Goal: Navigation & Orientation: Find specific page/section

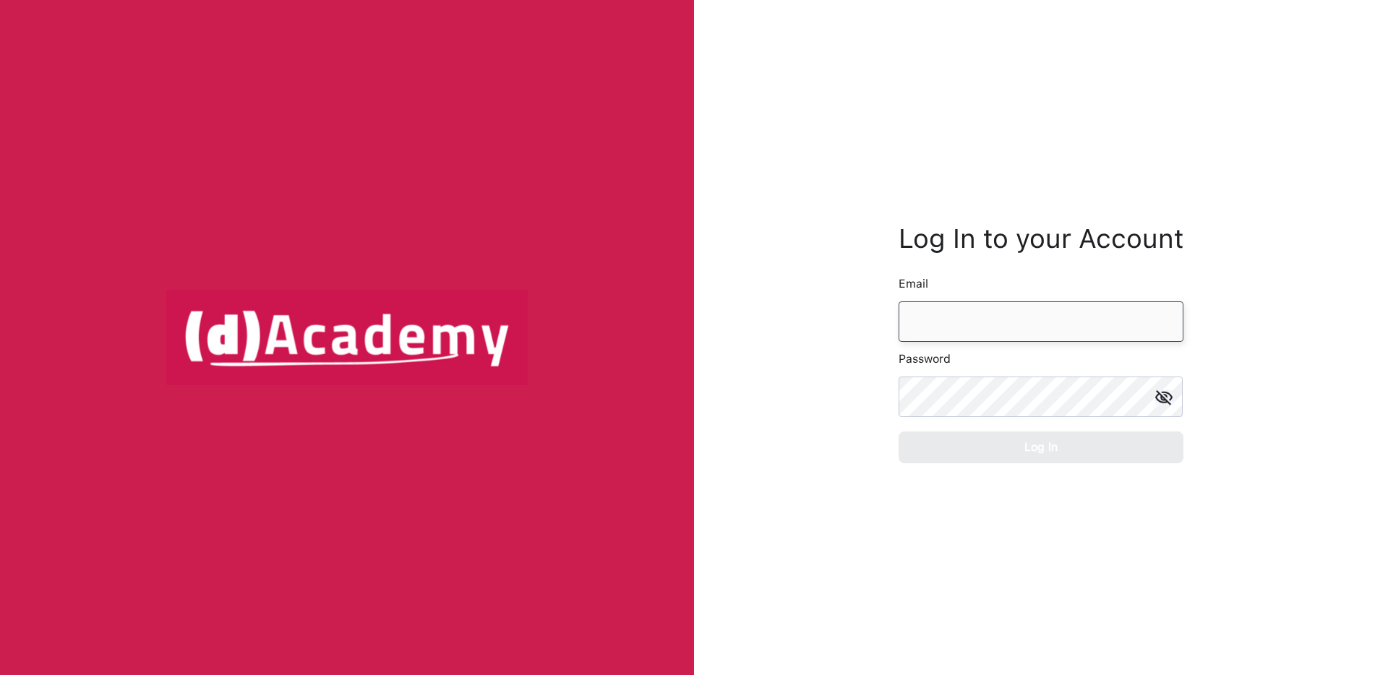
click at [969, 325] on input "email" at bounding box center [1040, 321] width 285 height 40
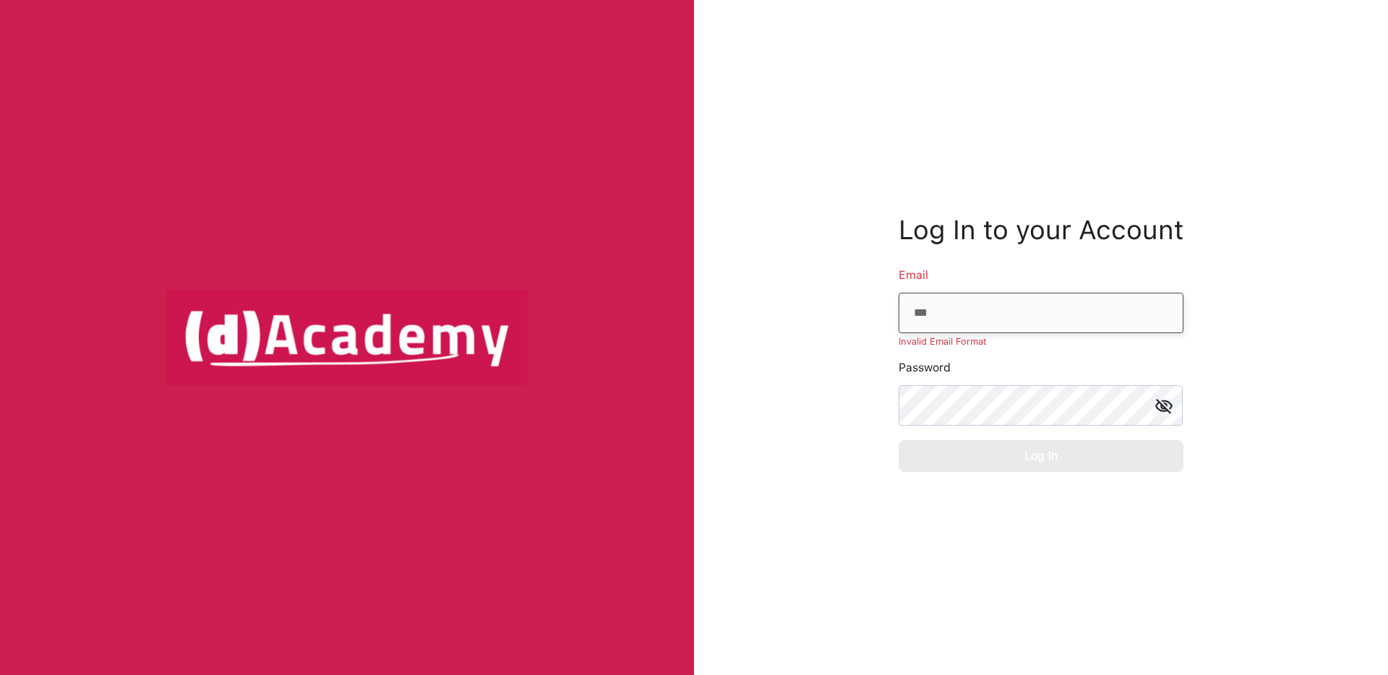
type input "**********"
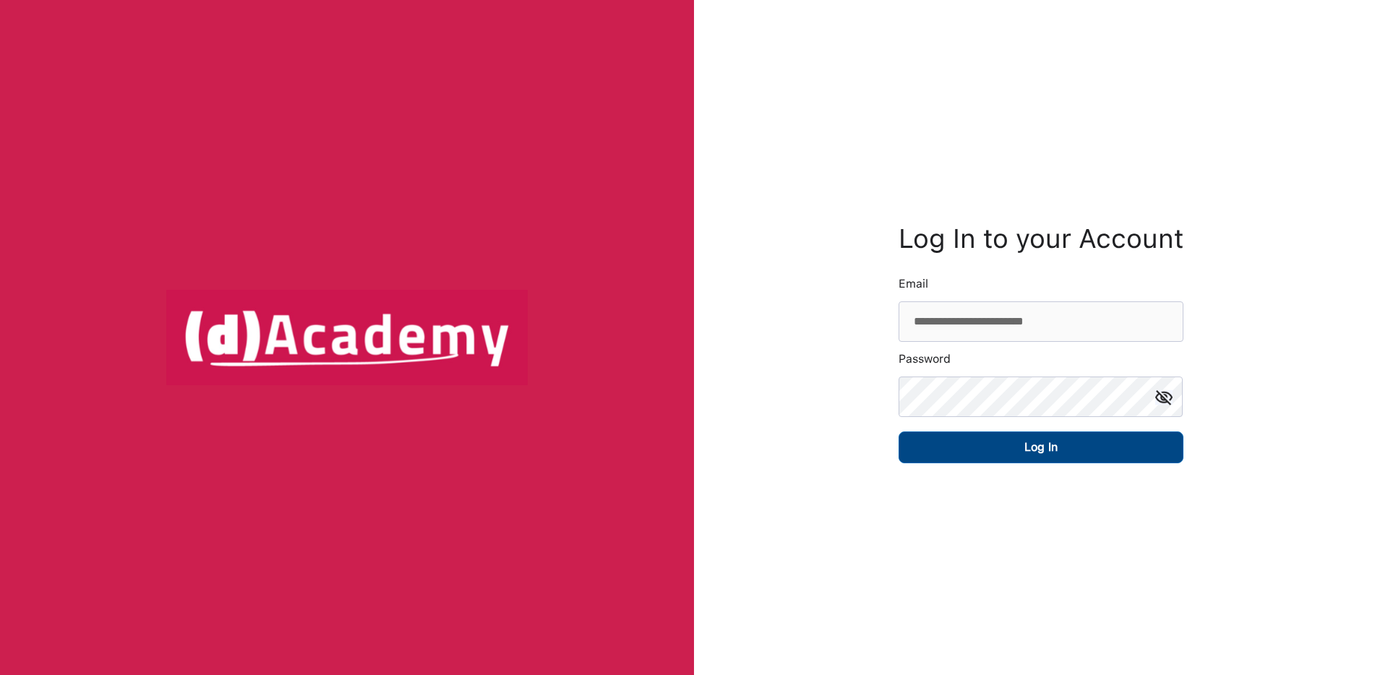
click at [980, 447] on button "Log In" at bounding box center [1040, 447] width 285 height 32
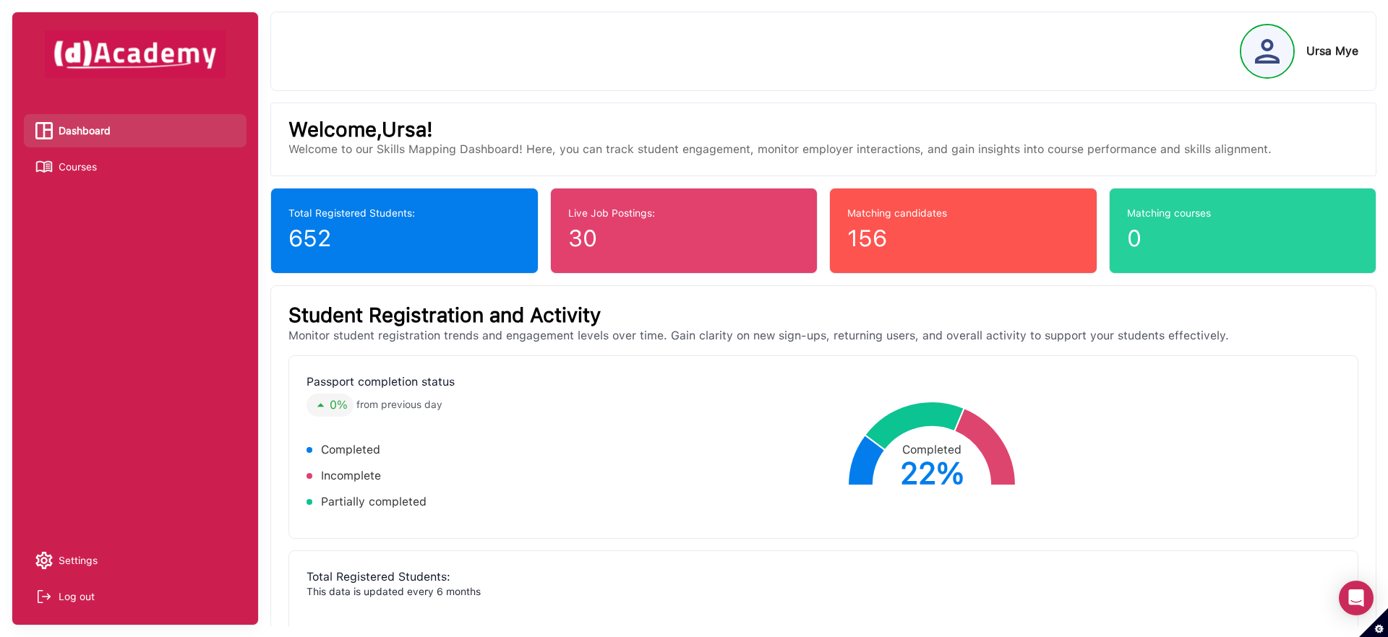
click at [87, 165] on span "Courses" at bounding box center [78, 167] width 38 height 22
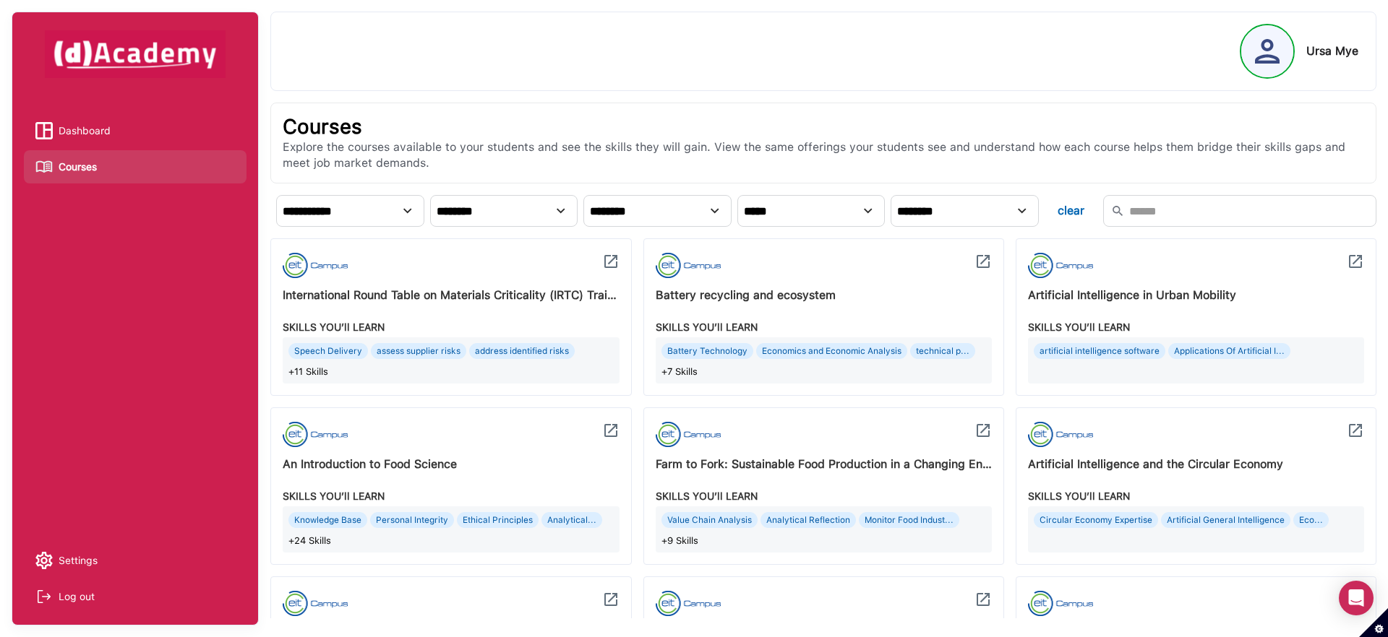
click at [110, 134] on span "Dashboard" at bounding box center [85, 131] width 52 height 22
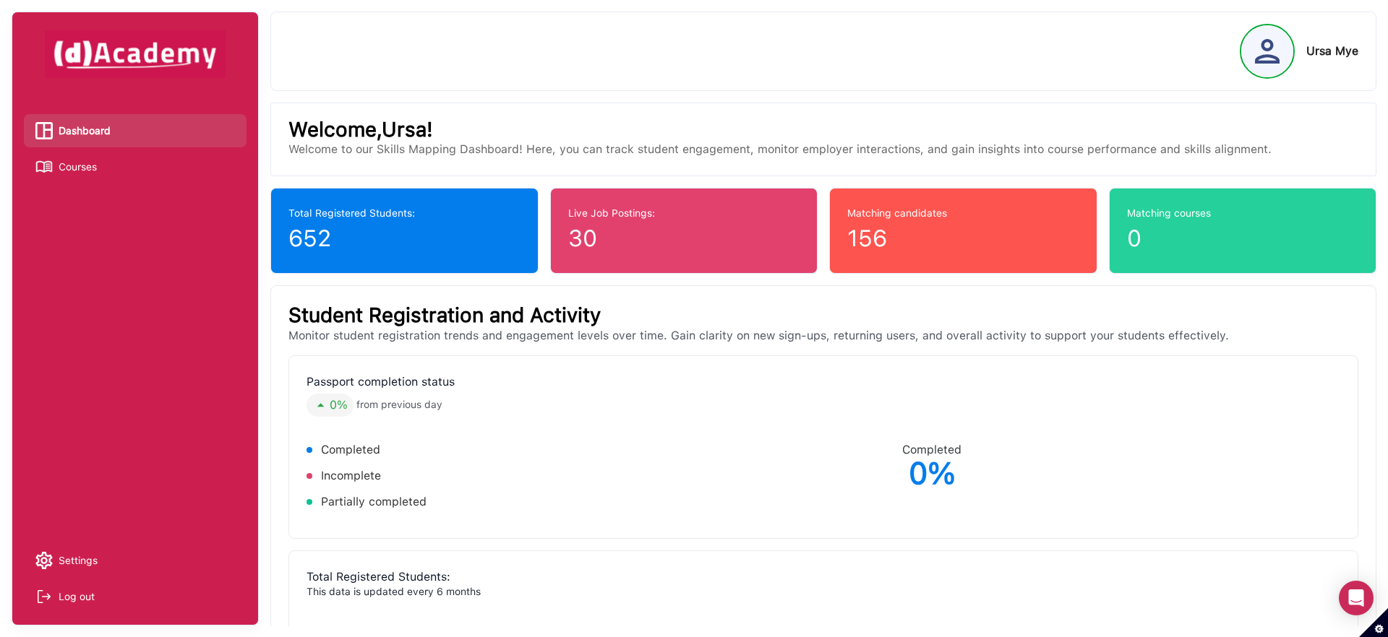
click at [110, 171] on link "Courses" at bounding box center [134, 167] width 199 height 22
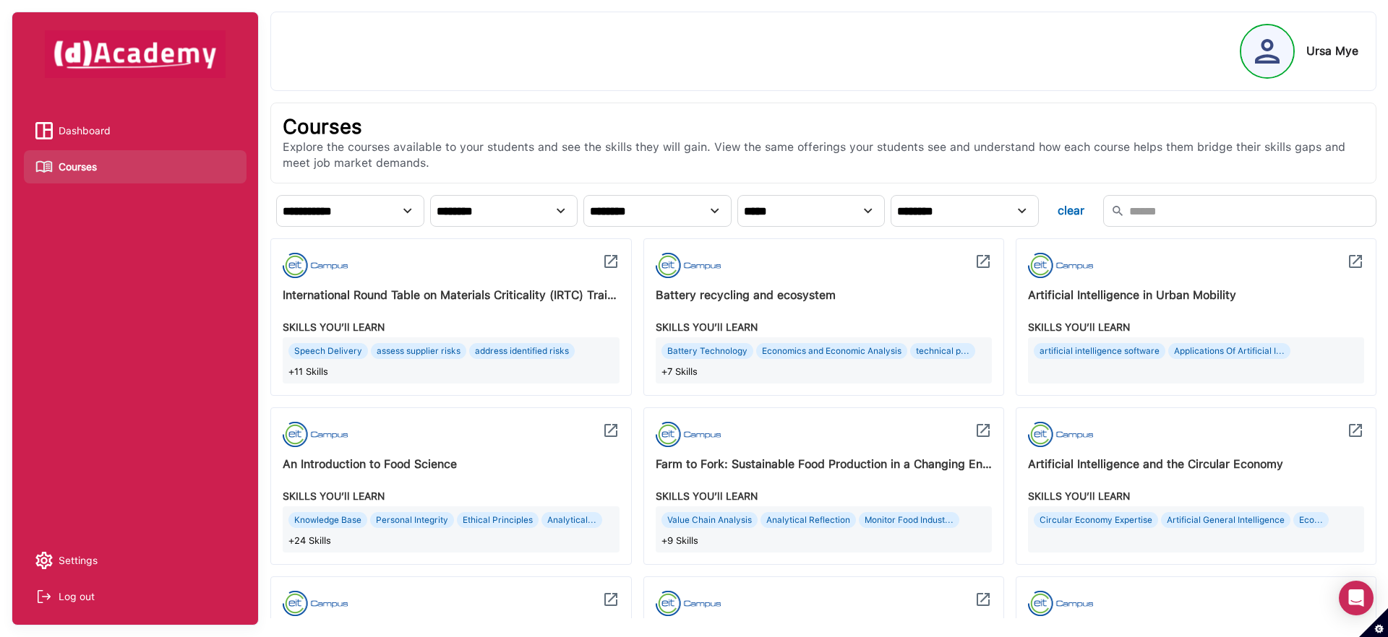
click at [100, 130] on span "Dashboard" at bounding box center [85, 131] width 52 height 22
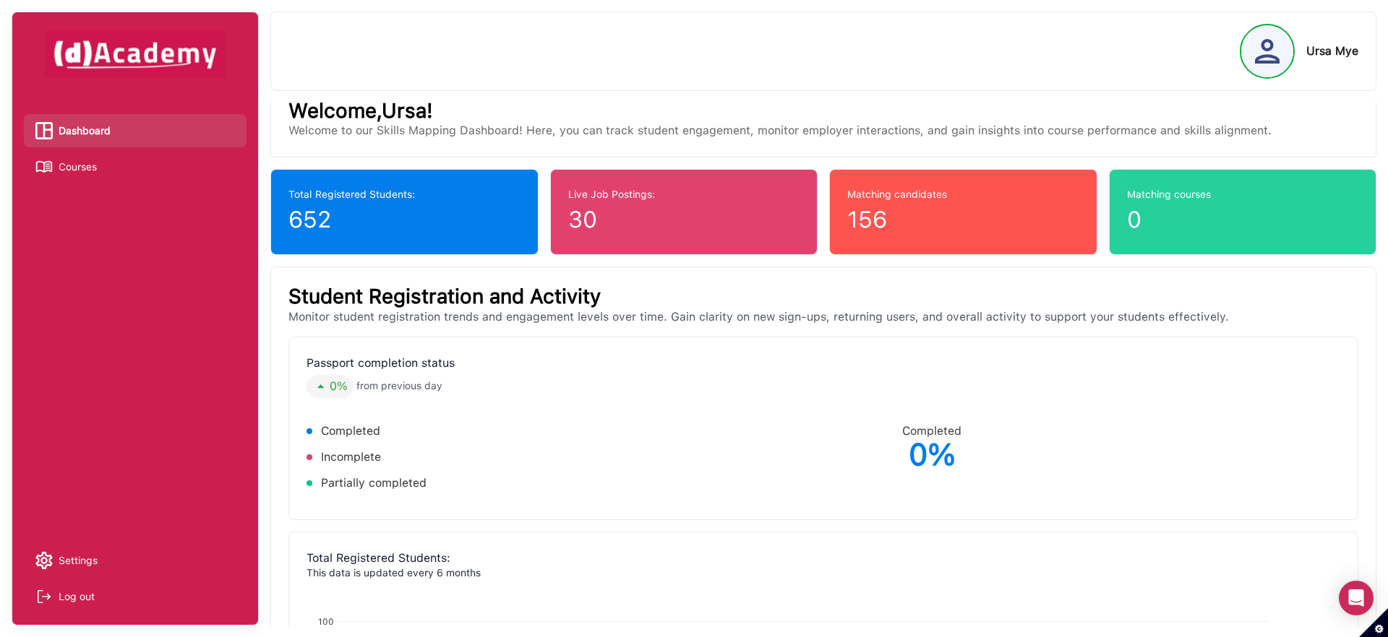
scroll to position [17, 0]
